Goal: Find specific page/section: Find specific page/section

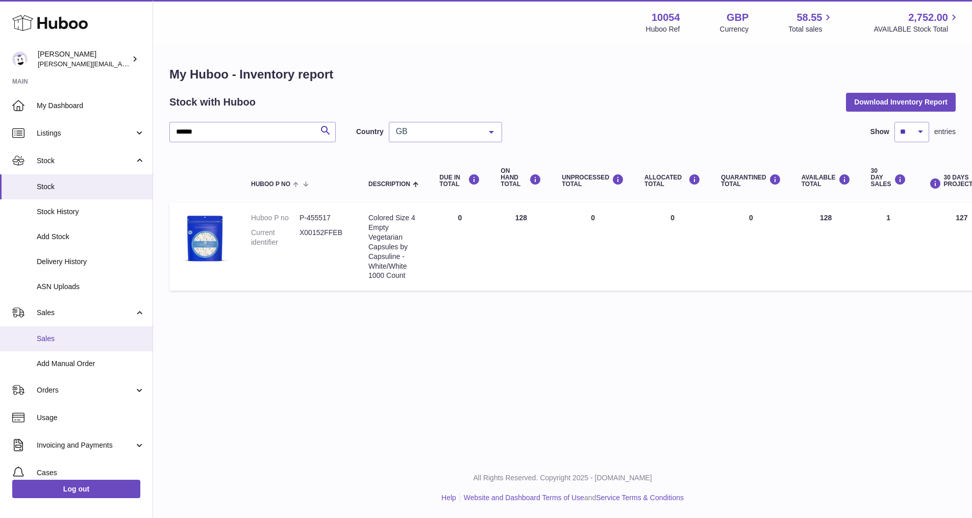
click at [97, 345] on link "Sales" at bounding box center [76, 339] width 153 height 25
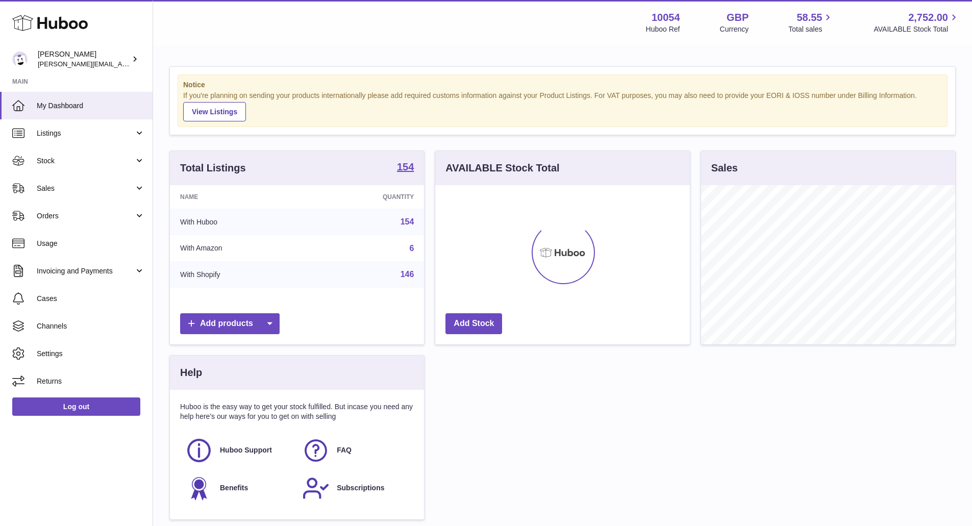
scroll to position [159, 255]
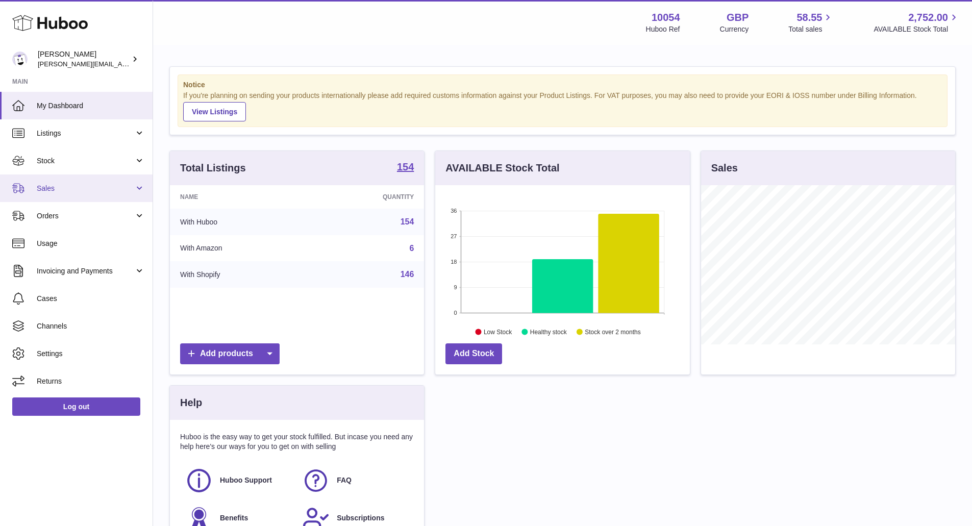
click at [106, 184] on span "Sales" at bounding box center [85, 189] width 97 height 10
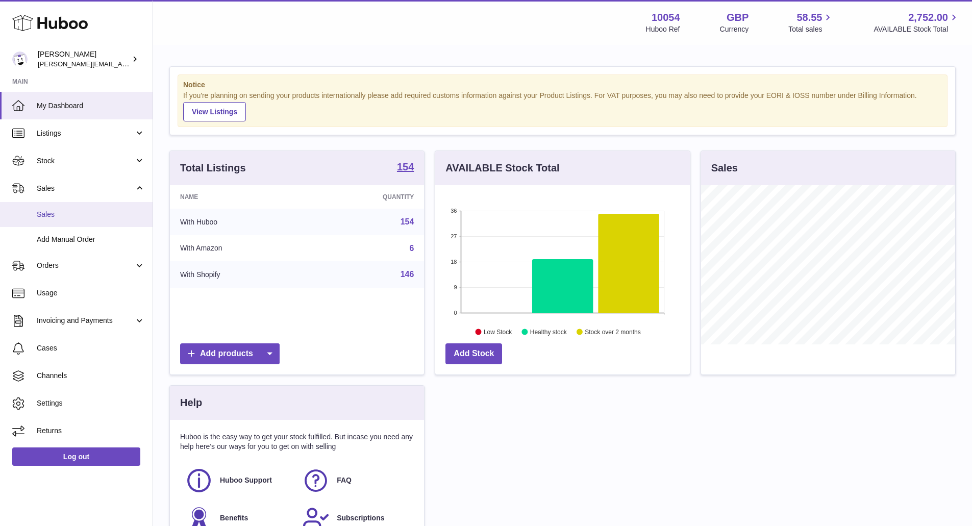
click at [97, 210] on span "Sales" at bounding box center [91, 215] width 108 height 10
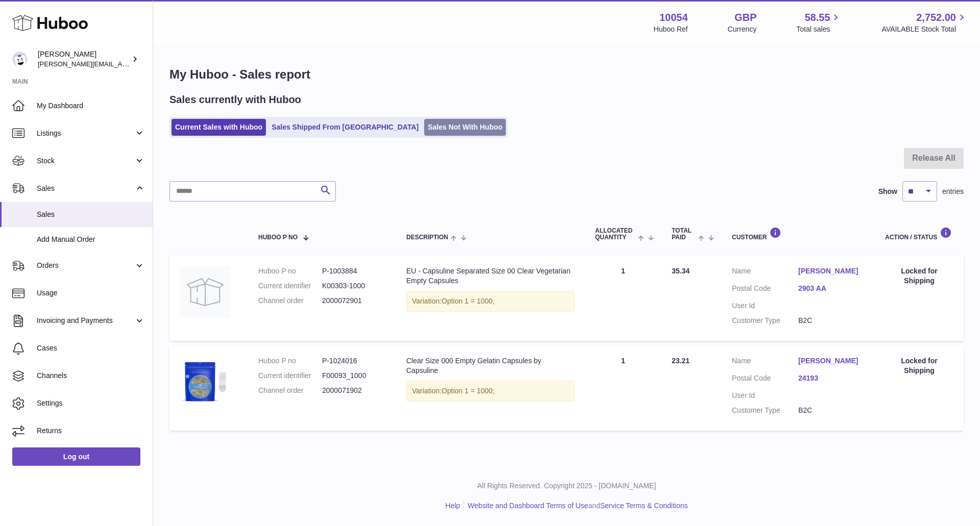
click at [424, 133] on link "Sales Not With Huboo" at bounding box center [465, 127] width 82 height 17
